Goal: Task Accomplishment & Management: Complete application form

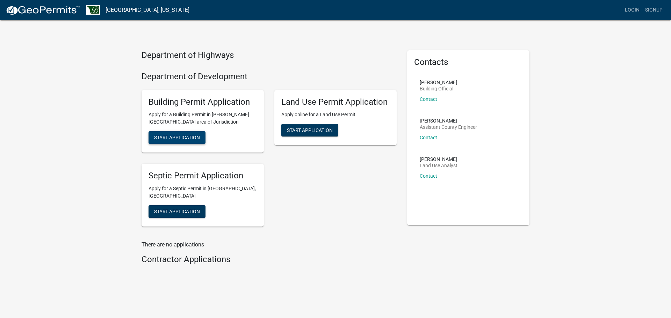
click at [175, 138] on span "Start Application" at bounding box center [177, 138] width 46 height 6
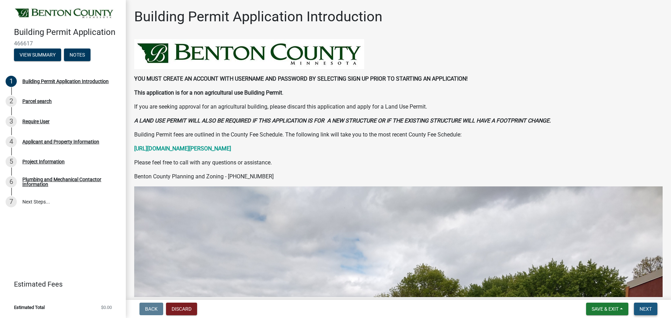
click at [641, 311] on span "Next" at bounding box center [646, 310] width 12 height 6
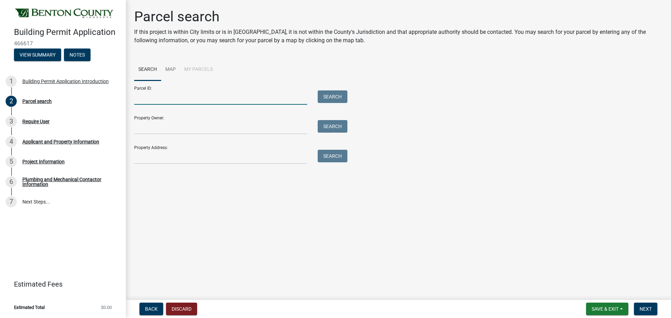
click at [236, 100] on input "Parcel ID:" at bounding box center [220, 98] width 173 height 14
paste input "069210190"
type input "069210190"
click at [331, 93] on button "Search" at bounding box center [333, 97] width 30 height 13
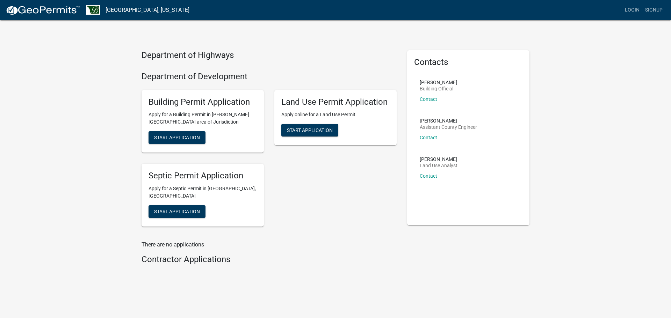
click at [188, 130] on div "Building Permit Application Apply for a Building Permit in [PERSON_NAME][GEOGRA…" at bounding box center [203, 121] width 122 height 63
click at [184, 143] on button "Start Application" at bounding box center [177, 137] width 57 height 13
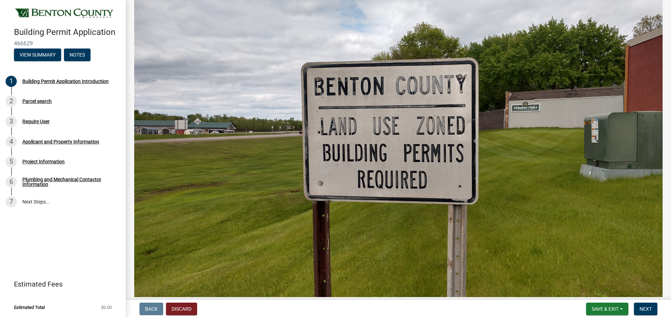
scroll to position [245, 0]
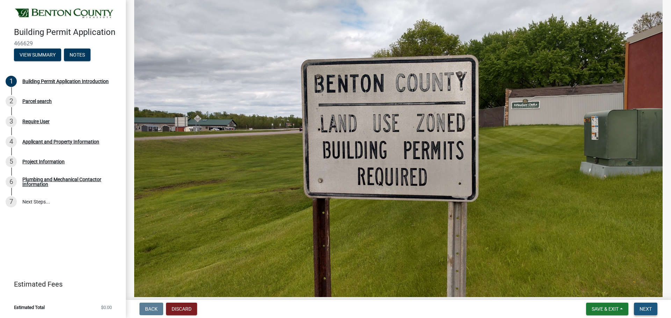
click at [646, 308] on span "Next" at bounding box center [646, 310] width 12 height 6
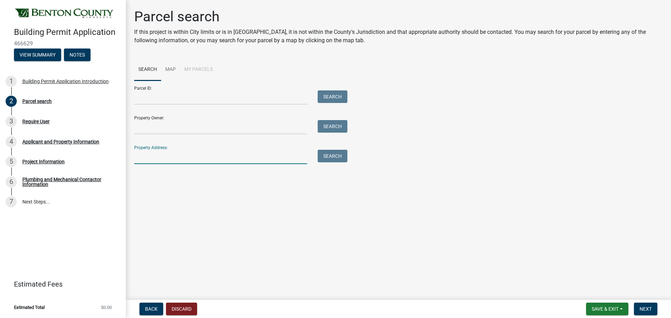
click at [155, 160] on input "Property Address:" at bounding box center [220, 157] width 173 height 14
type input "[STREET_ADDRESS]"
click at [328, 155] on button "Search" at bounding box center [333, 156] width 30 height 13
